Goal: Task Accomplishment & Management: Use online tool/utility

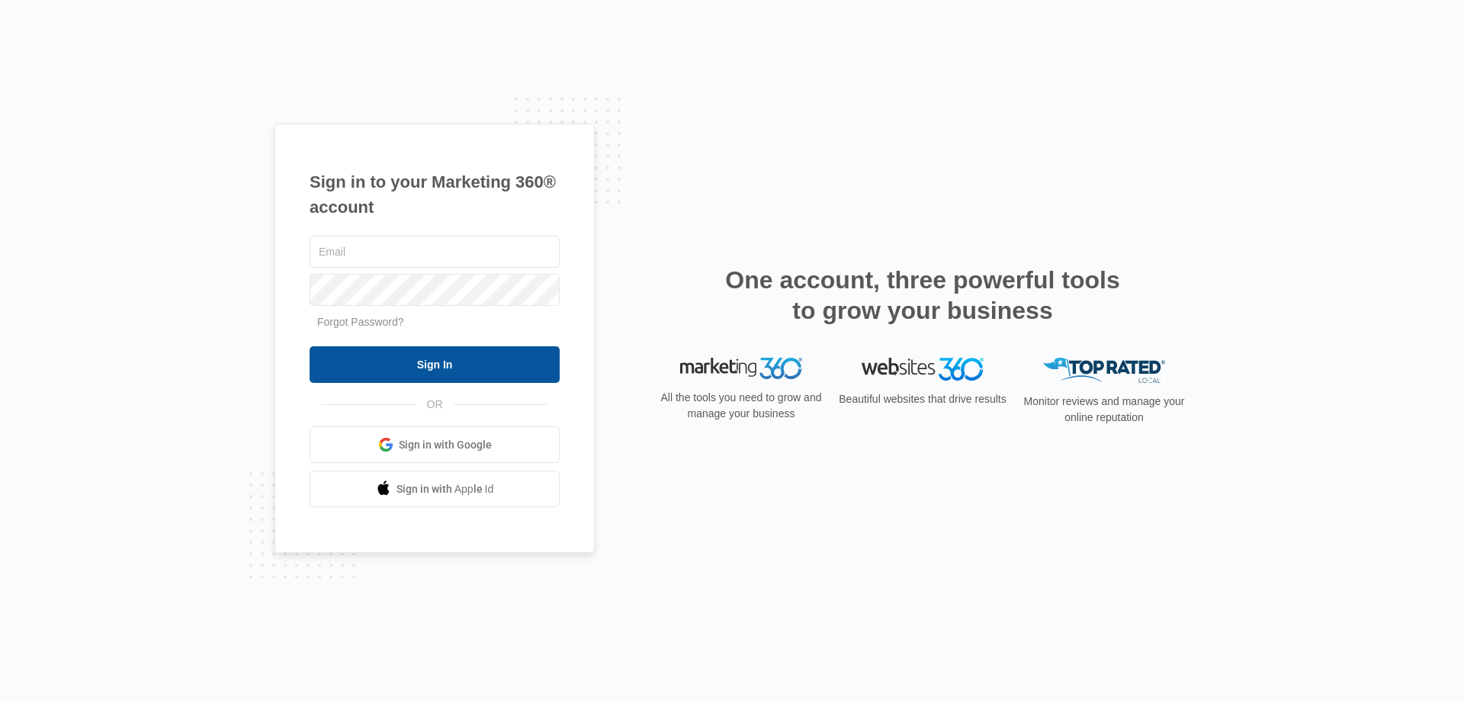
type input "[PERSON_NAME][EMAIL_ADDRESS][DOMAIN_NAME]"
click at [432, 373] on input "Sign In" at bounding box center [435, 364] width 250 height 37
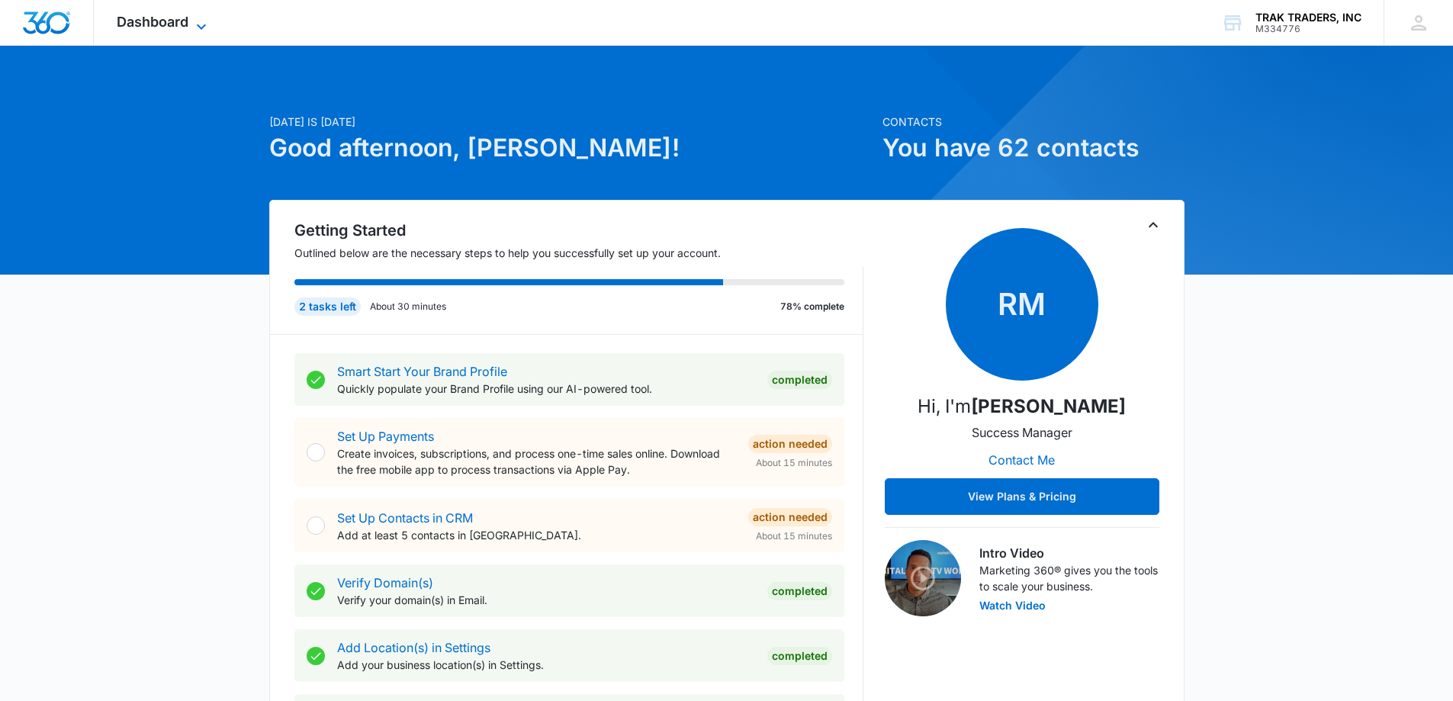
click at [188, 23] on span "Dashboard" at bounding box center [153, 22] width 72 height 16
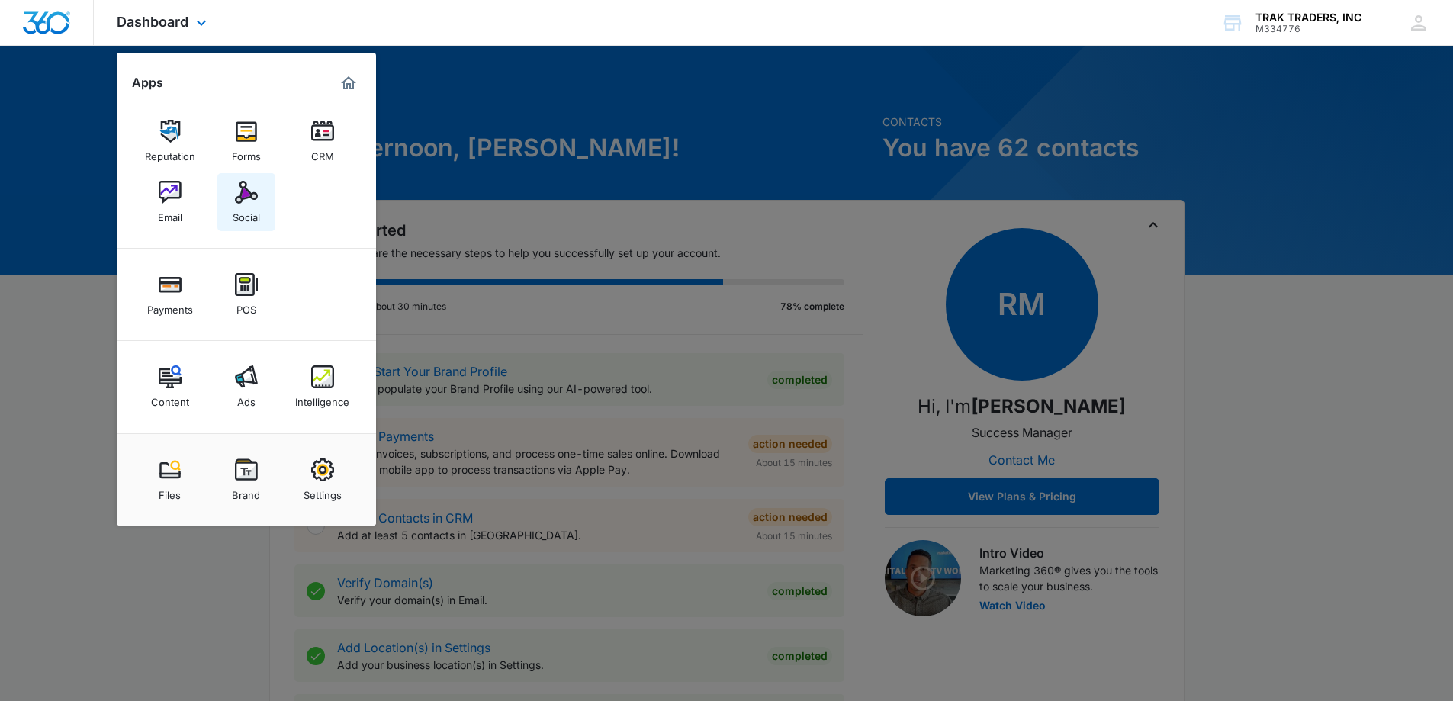
click at [251, 194] on img at bounding box center [246, 192] width 23 height 23
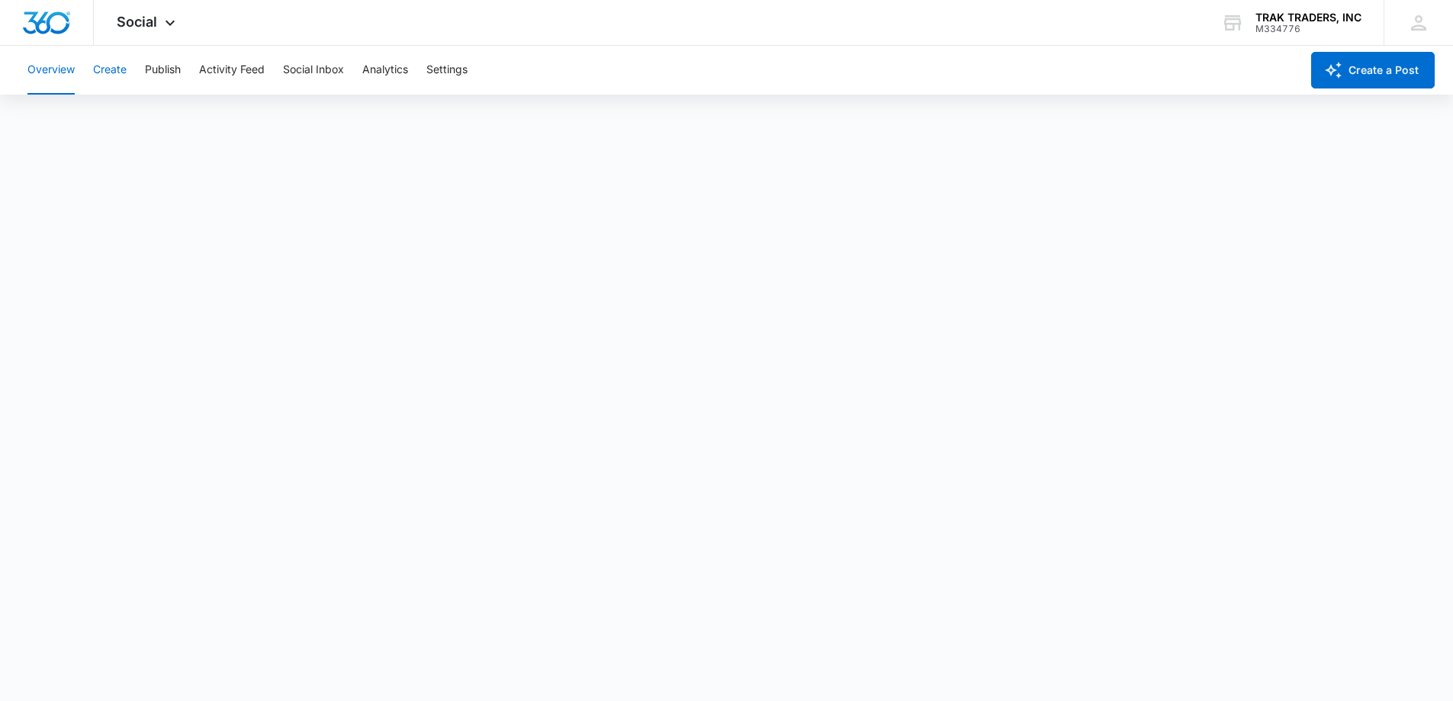
click at [118, 72] on button "Create" at bounding box center [110, 70] width 34 height 49
